Goal: Download file/media

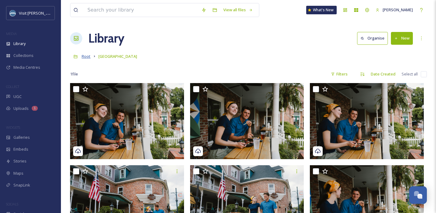
click at [88, 57] on span "Root" at bounding box center [86, 56] width 9 height 5
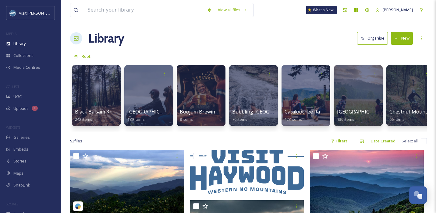
scroll to position [0, 1]
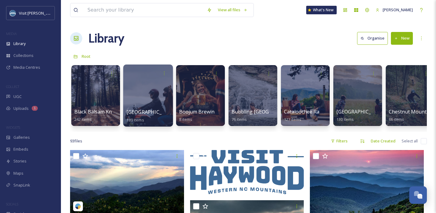
click at [158, 96] on div at bounding box center [148, 96] width 50 height 62
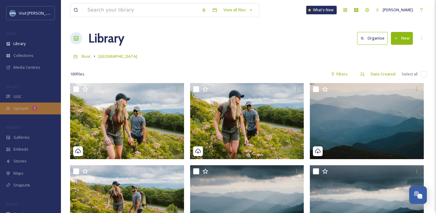
click at [46, 106] on div "Uploads 1" at bounding box center [30, 109] width 61 height 12
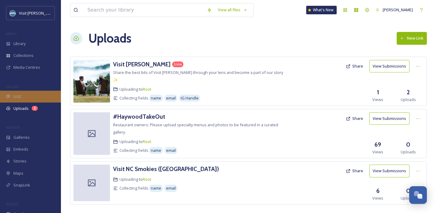
click at [26, 97] on div "UGC" at bounding box center [30, 97] width 61 height 12
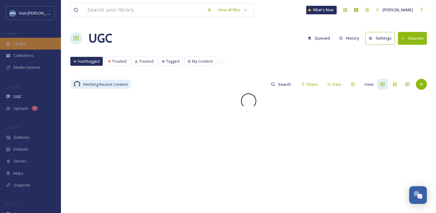
click at [27, 47] on div "Library" at bounding box center [30, 44] width 61 height 12
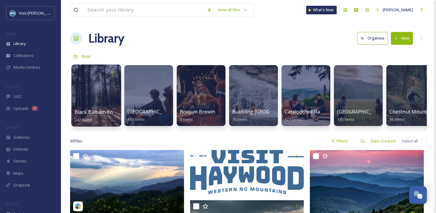
click at [98, 91] on div at bounding box center [96, 96] width 50 height 62
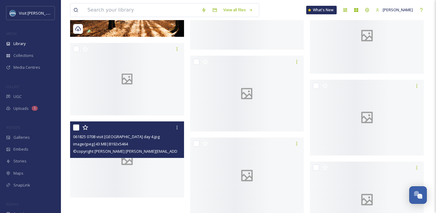
scroll to position [7347, 0]
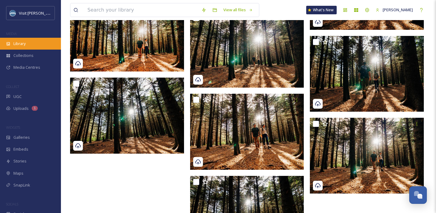
click at [27, 42] on div "Library" at bounding box center [30, 44] width 61 height 12
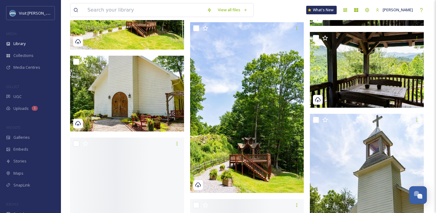
scroll to position [964, 0]
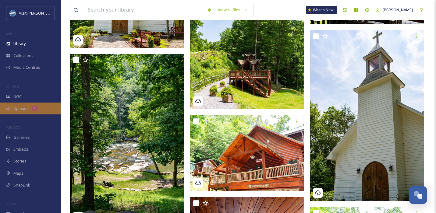
click at [24, 106] on span "Uploads" at bounding box center [20, 109] width 15 height 6
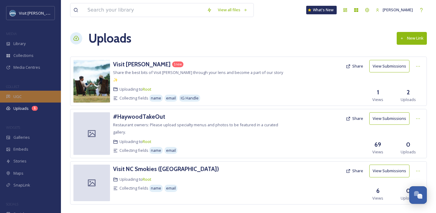
click at [22, 94] on div "UGC" at bounding box center [30, 97] width 61 height 12
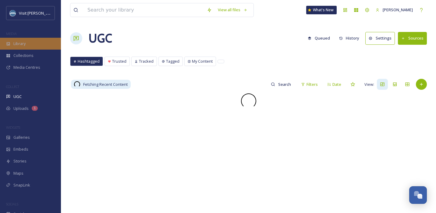
click at [29, 46] on div "Library" at bounding box center [30, 44] width 61 height 12
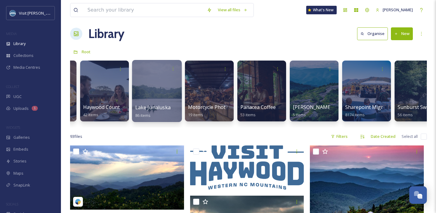
scroll to position [0, 569]
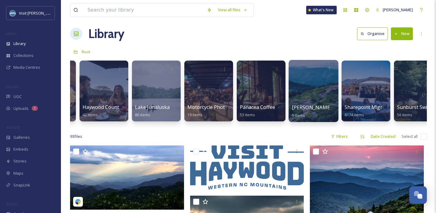
click at [312, 86] on div at bounding box center [314, 91] width 50 height 62
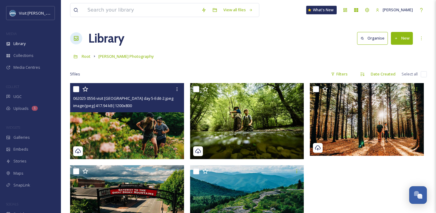
click at [149, 124] on img at bounding box center [127, 121] width 114 height 76
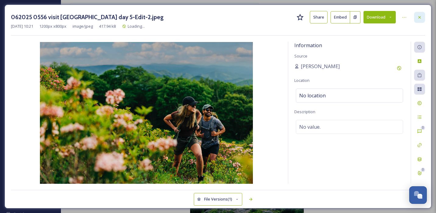
click at [420, 13] on div at bounding box center [419, 17] width 11 height 11
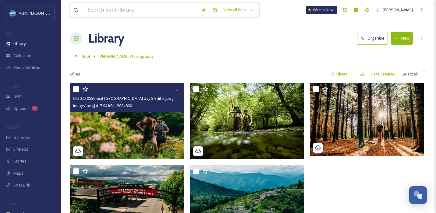
click at [122, 3] on input at bounding box center [141, 9] width 114 height 13
type input "salamander"
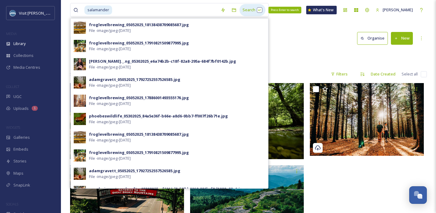
click at [245, 11] on div "Search Press Enter to search" at bounding box center [253, 10] width 26 height 12
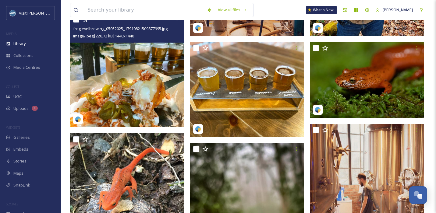
scroll to position [187, 0]
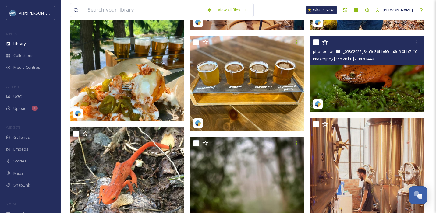
click at [348, 70] on img at bounding box center [367, 74] width 114 height 76
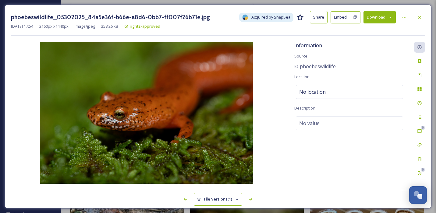
click at [380, 19] on button "Download" at bounding box center [380, 17] width 32 height 13
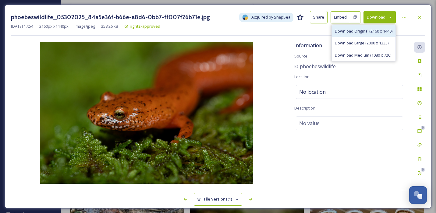
click at [363, 34] on div "Download Original (2160 x 1440)" at bounding box center [364, 31] width 64 height 12
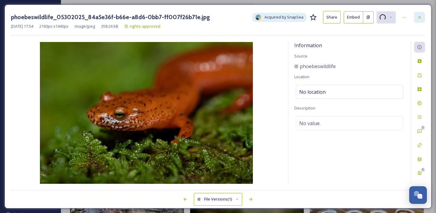
click at [421, 15] on icon at bounding box center [420, 17] width 5 height 5
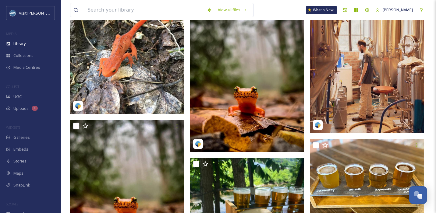
scroll to position [384, 0]
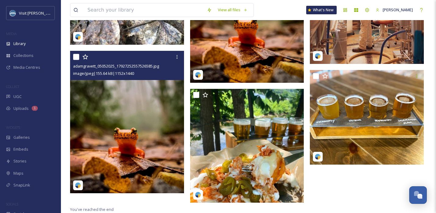
click at [135, 135] on img at bounding box center [127, 122] width 114 height 143
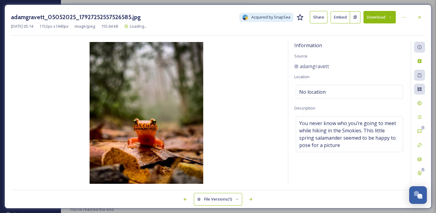
click at [383, 11] on button "Download" at bounding box center [380, 17] width 32 height 13
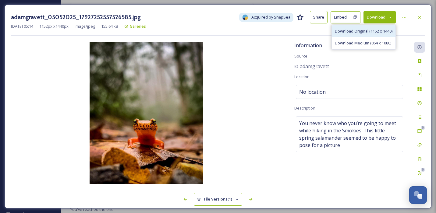
click at [367, 32] on span "Download Original (1152 x 1440)" at bounding box center [364, 31] width 58 height 6
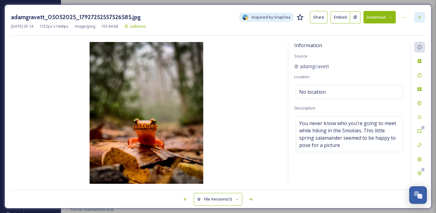
click at [422, 16] on div at bounding box center [419, 17] width 11 height 11
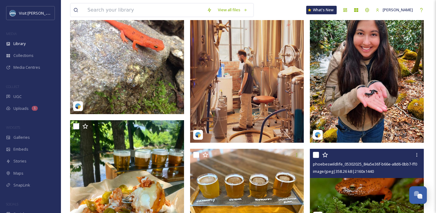
scroll to position [67, 0]
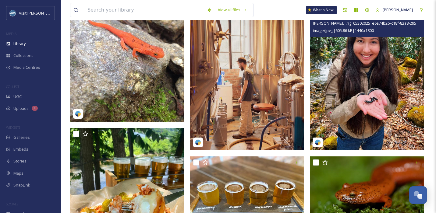
click at [367, 66] on img at bounding box center [367, 79] width 114 height 143
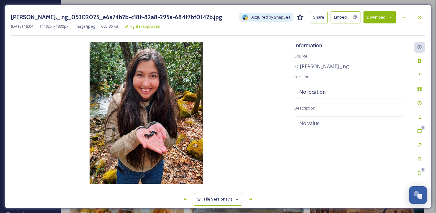
click at [384, 22] on button "Download" at bounding box center [380, 17] width 32 height 13
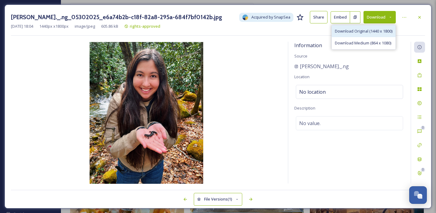
click at [371, 32] on span "Download Original (1440 x 1800)" at bounding box center [364, 31] width 58 height 6
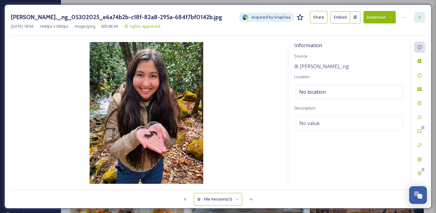
click at [421, 20] on div at bounding box center [419, 17] width 11 height 11
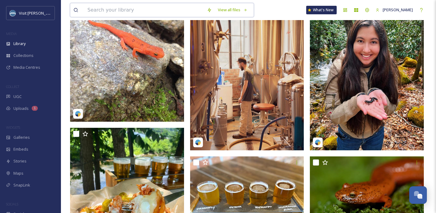
click at [132, 12] on input at bounding box center [144, 9] width 120 height 13
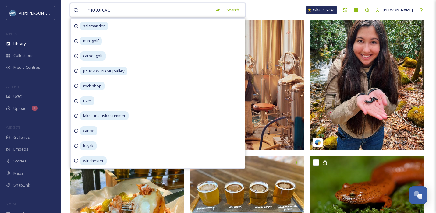
type input "motorcycle"
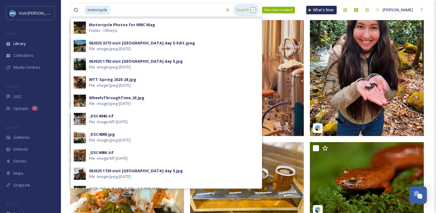
click at [240, 8] on div "Search Press Enter to search" at bounding box center [246, 10] width 26 height 12
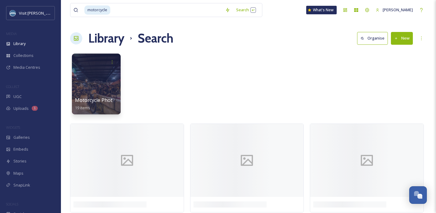
click at [320, 27] on div "motorcycle Search What's New [PERSON_NAME] Library Search Organise New Your Sel…" at bounding box center [248, 108] width 375 height 216
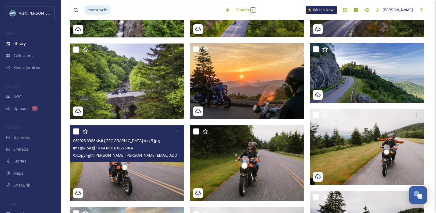
scroll to position [186, 0]
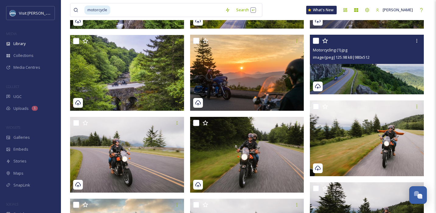
click at [352, 71] on img at bounding box center [367, 65] width 114 height 60
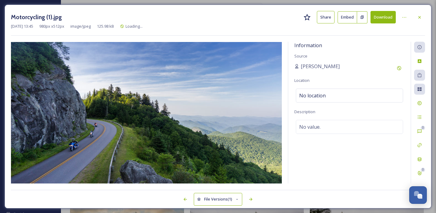
click at [390, 17] on button "Download" at bounding box center [383, 17] width 25 height 13
click at [418, 16] on icon at bounding box center [420, 17] width 5 height 5
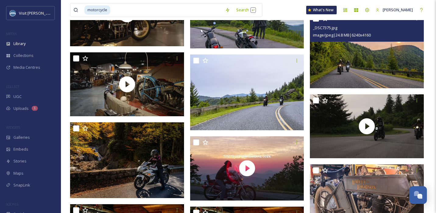
scroll to position [6291, 0]
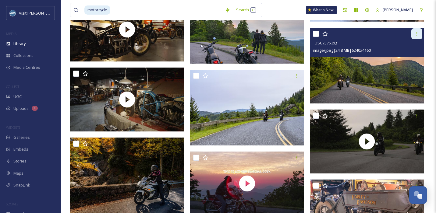
click at [418, 35] on icon at bounding box center [417, 33] width 5 height 5
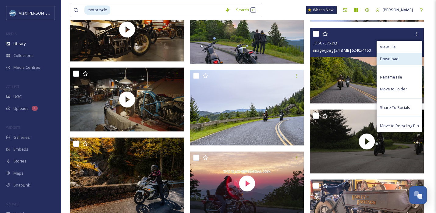
click at [394, 61] on span "Download" at bounding box center [389, 59] width 19 height 6
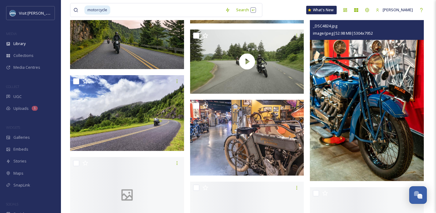
scroll to position [8984, 0]
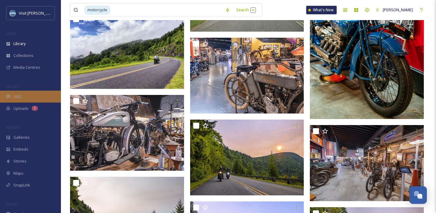
click at [29, 96] on div "UGC" at bounding box center [30, 97] width 61 height 12
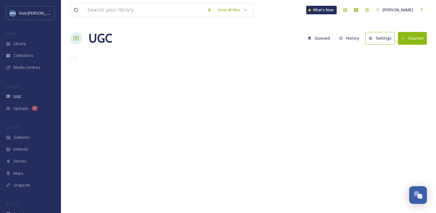
click at [29, 55] on span "Collections" at bounding box center [23, 56] width 20 height 6
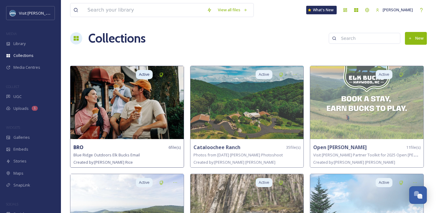
click at [91, 124] on img at bounding box center [126, 102] width 113 height 73
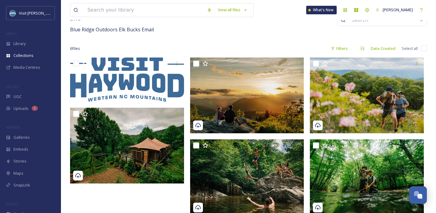
scroll to position [48, 0]
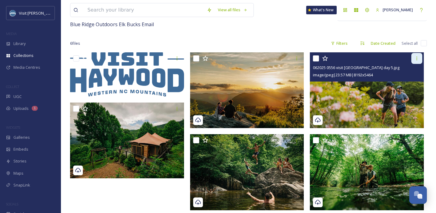
click at [418, 59] on icon at bounding box center [417, 58] width 5 height 5
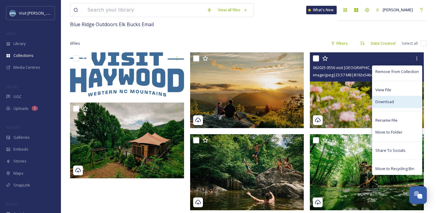
click at [388, 101] on span "Download" at bounding box center [385, 102] width 19 height 6
